Goal: Task Accomplishment & Management: Use online tool/utility

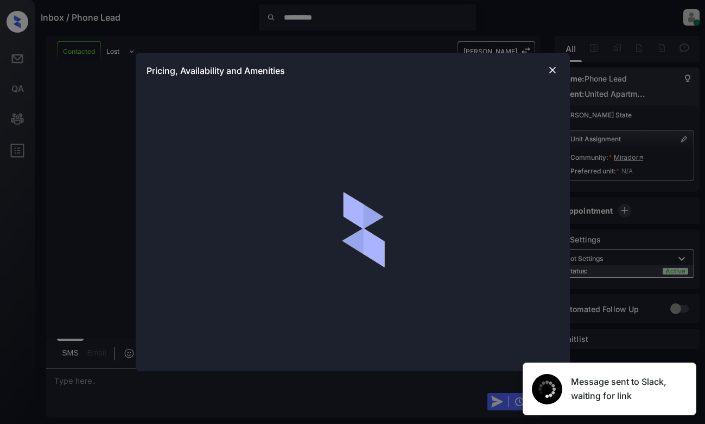
scroll to position [818, 0]
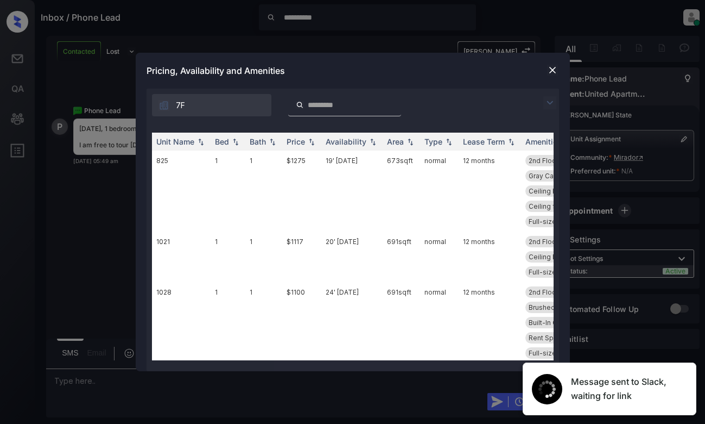
click at [550, 99] on img at bounding box center [550, 102] width 13 height 13
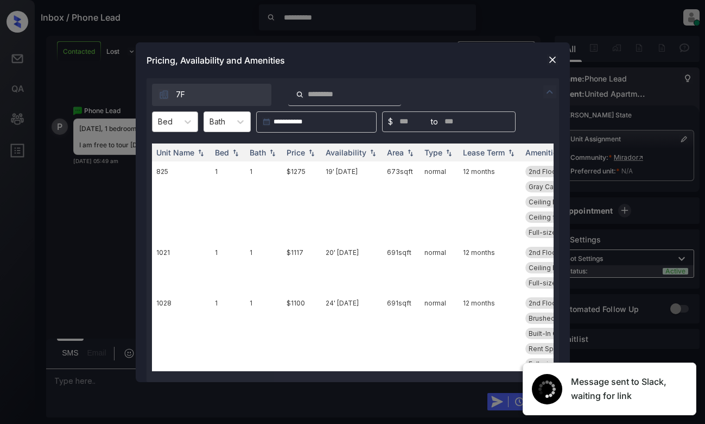
click at [177, 111] on div "Bed" at bounding box center [175, 121] width 46 height 21
click at [181, 152] on div "1" at bounding box center [175, 148] width 46 height 20
click at [303, 155] on div "Price" at bounding box center [296, 152] width 18 height 9
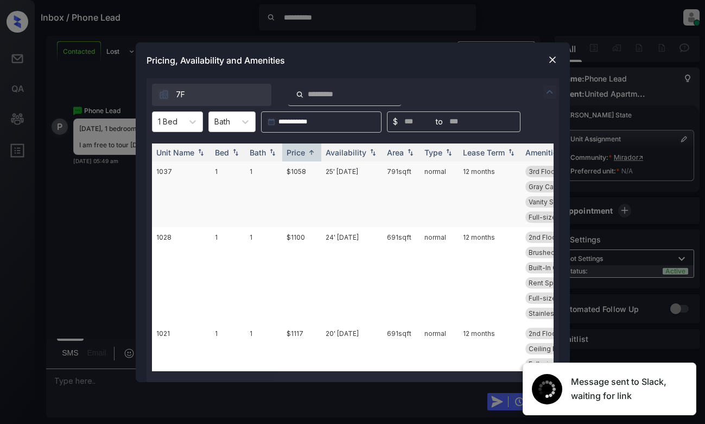
click at [304, 178] on td "$1058" at bounding box center [301, 194] width 39 height 66
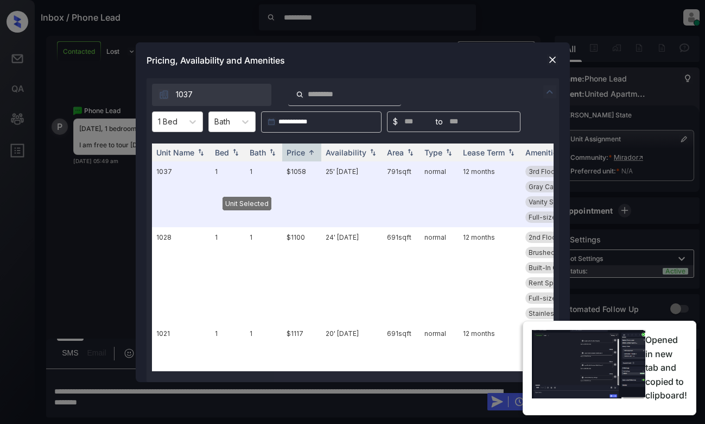
click at [555, 58] on img at bounding box center [552, 59] width 11 height 11
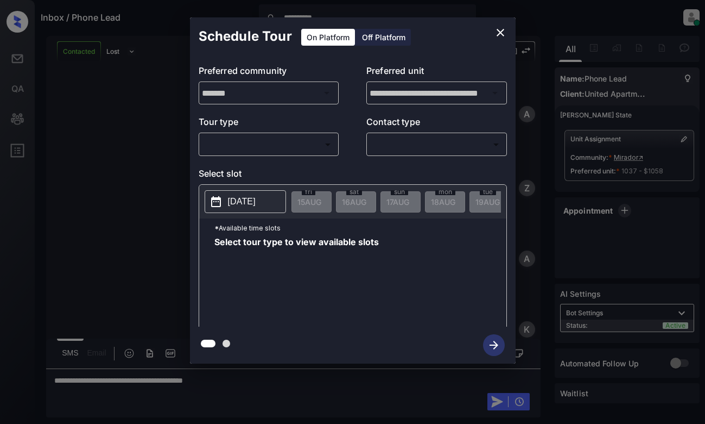
scroll to position [818, 0]
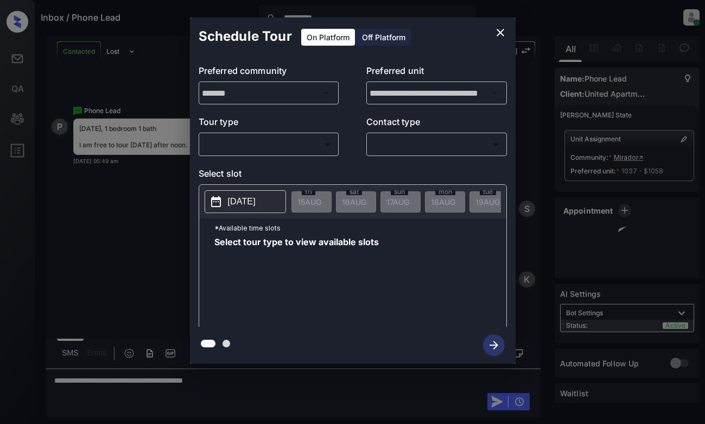
click at [304, 145] on body "**********" at bounding box center [352, 212] width 705 height 424
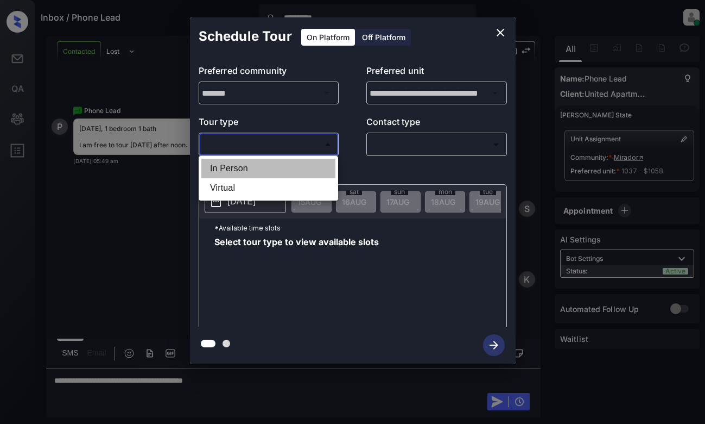
click at [299, 172] on li "In Person" at bounding box center [268, 169] width 134 height 20
type input "********"
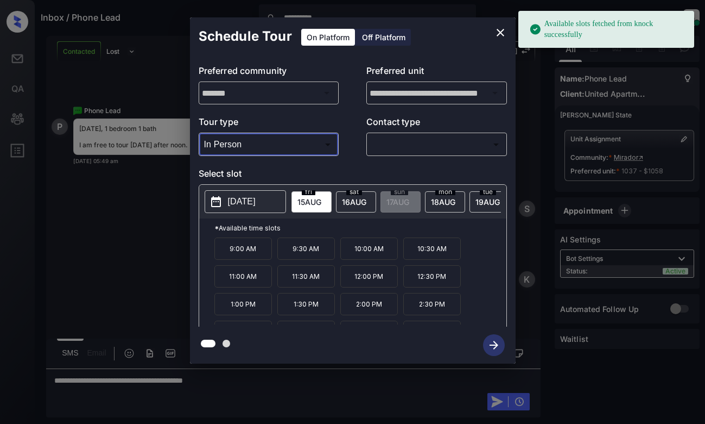
click at [249, 199] on p "[DATE]" at bounding box center [242, 201] width 28 height 13
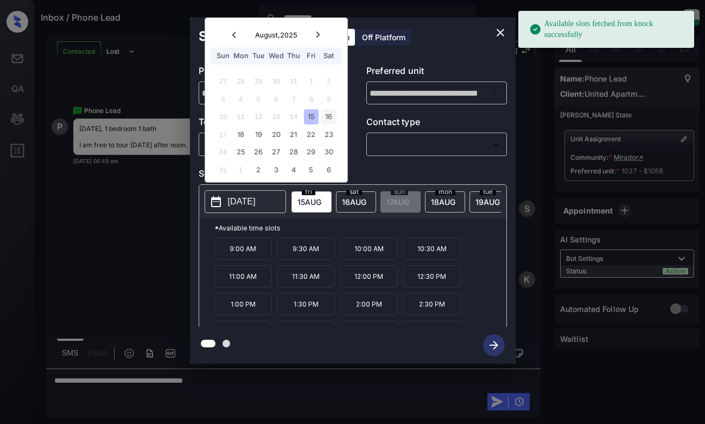
click at [332, 120] on div "16" at bounding box center [329, 116] width 15 height 15
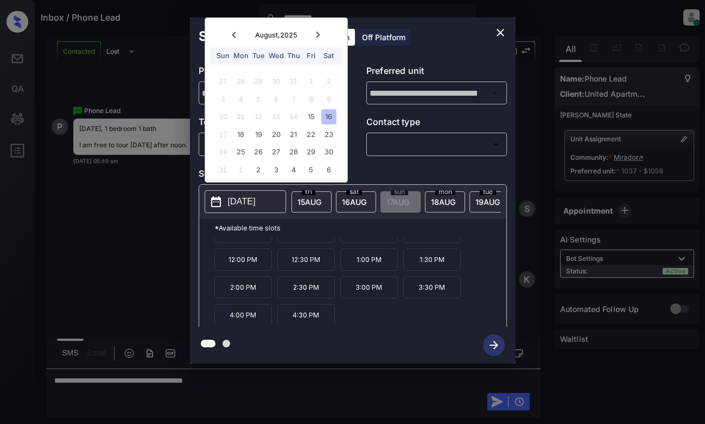
scroll to position [18, 0]
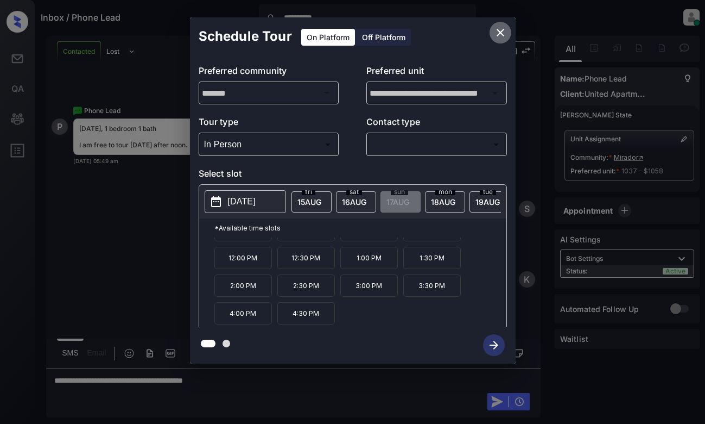
click at [498, 27] on icon "close" at bounding box center [500, 32] width 13 height 13
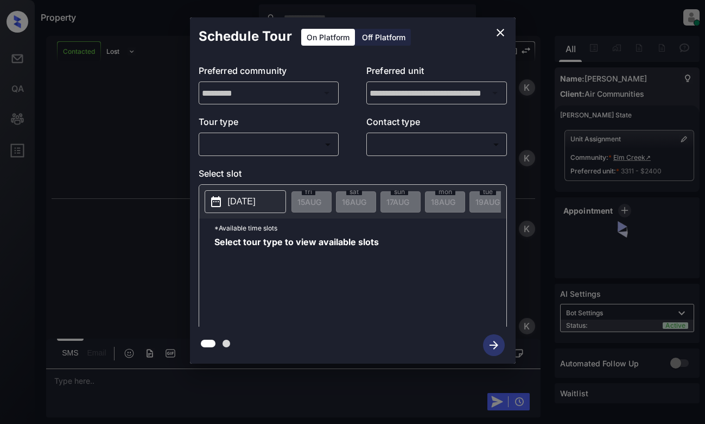
scroll to position [949, 0]
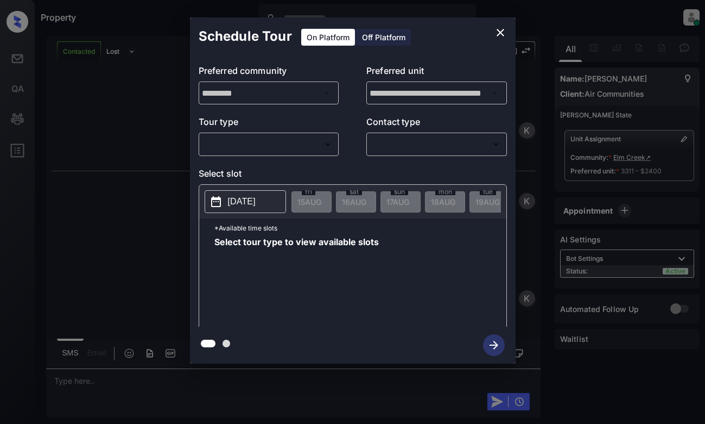
click at [130, 154] on div "**********" at bounding box center [352, 190] width 705 height 381
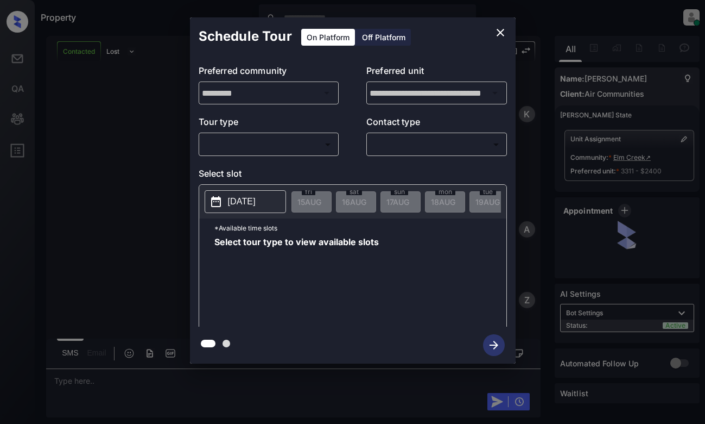
scroll to position [949, 0]
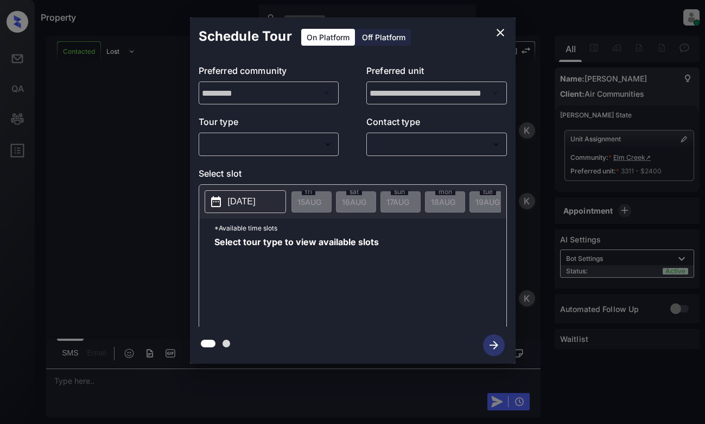
click at [319, 149] on body "Property Dominic Ceralde Online Set yourself offline Set yourself on break Prof…" at bounding box center [352, 212] width 705 height 424
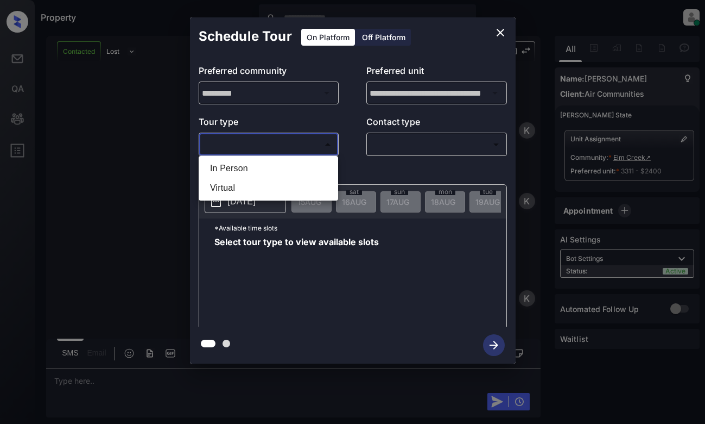
drag, startPoint x: 320, startPoint y: 149, endPoint x: 318, endPoint y: 159, distance: 9.5
click at [318, 159] on ul "In Person Virtual" at bounding box center [269, 178] width 140 height 45
click at [314, 165] on li "In Person" at bounding box center [268, 169] width 134 height 20
type input "********"
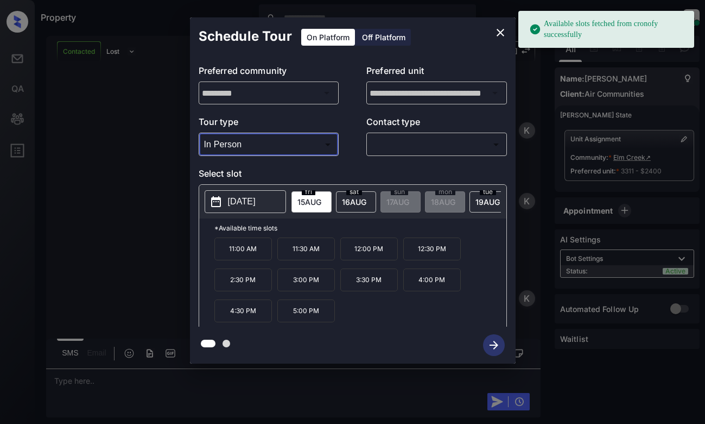
click at [322, 201] on span "16 AUG" at bounding box center [310, 201] width 24 height 9
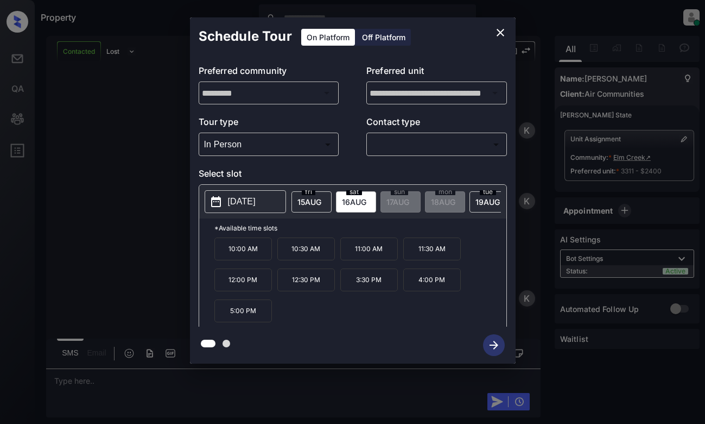
click at [497, 29] on icon "close" at bounding box center [500, 32] width 13 height 13
